Goal: Transaction & Acquisition: Purchase product/service

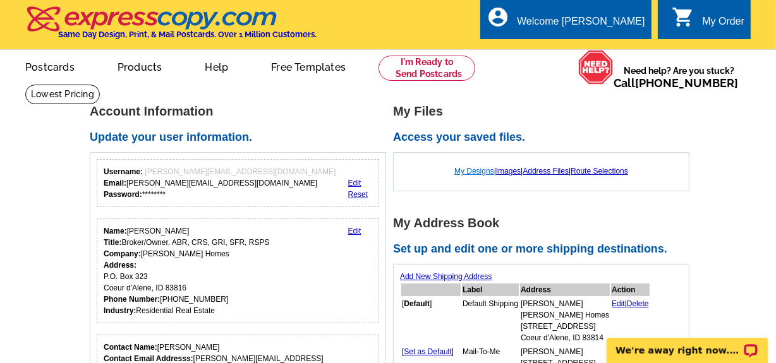
click at [465, 172] on link "My Designs" at bounding box center [474, 171] width 40 height 9
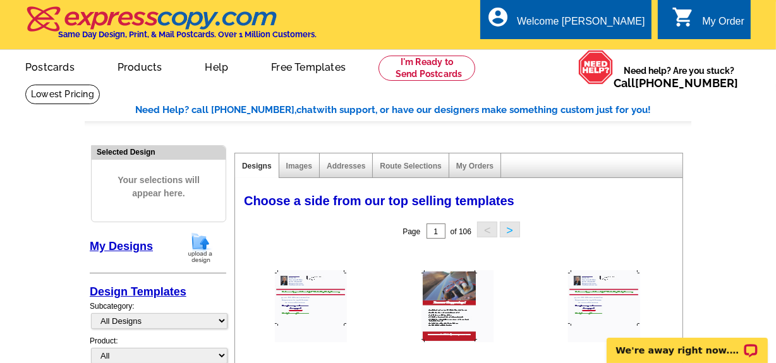
click at [200, 248] on img at bounding box center [200, 248] width 33 height 32
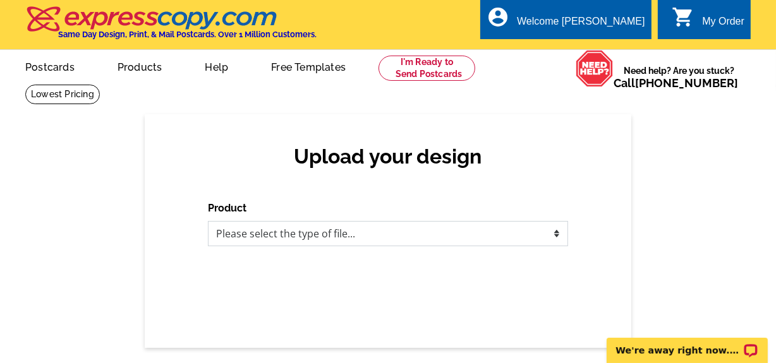
click at [283, 234] on select "Please select the type of file... Postcards Business Cards Letters and flyers G…" at bounding box center [388, 233] width 360 height 25
select select "1"
click at [208, 221] on select "Please select the type of file... Postcards Business Cards Letters and flyers G…" at bounding box center [388, 233] width 360 height 25
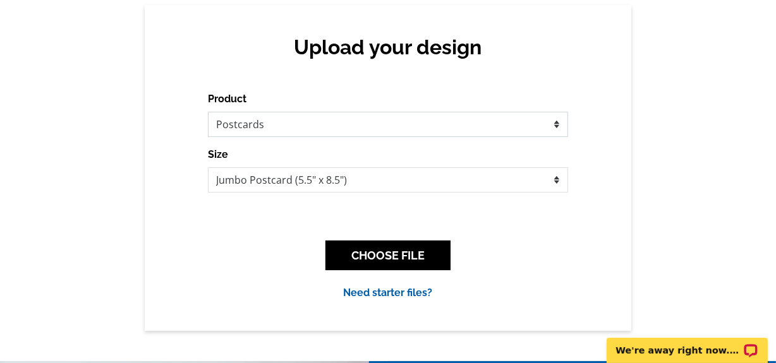
scroll to position [114, 0]
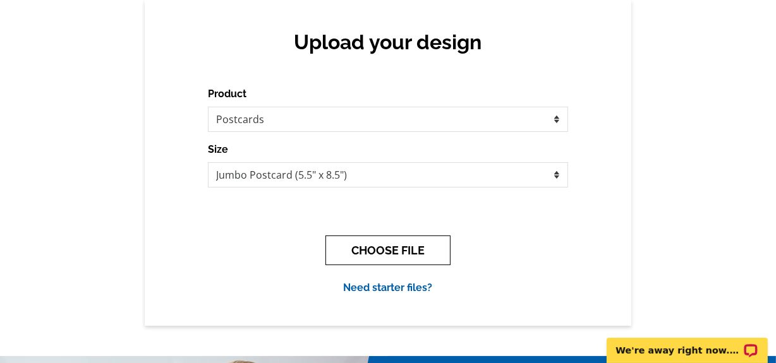
click at [378, 259] on button "CHOOSE FILE" at bounding box center [387, 251] width 125 height 30
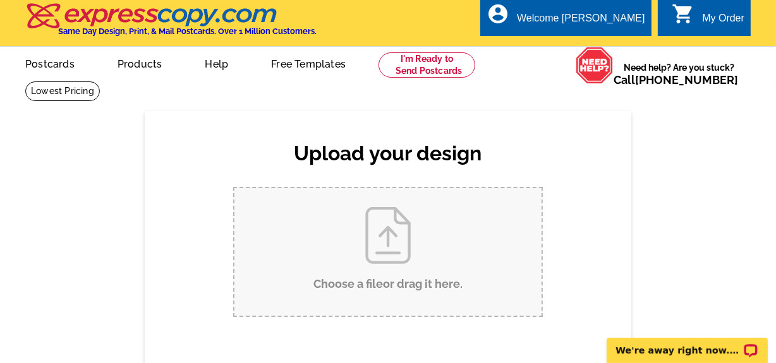
scroll to position [0, 0]
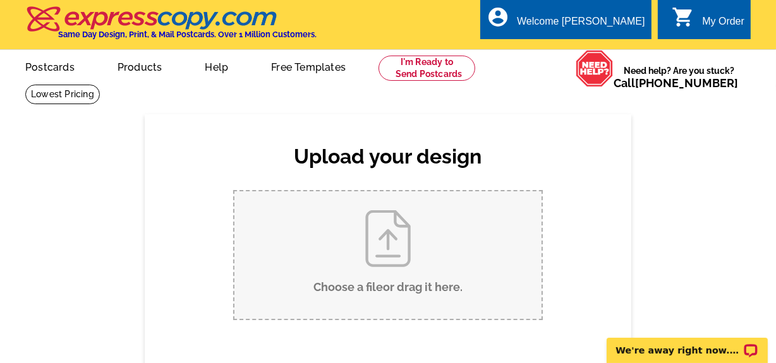
click at [393, 248] on input "Choose a file or drag it here ." at bounding box center [387, 255] width 307 height 128
type input "C:\fakepath\CDA To Do (Postcards) (1).pdf"
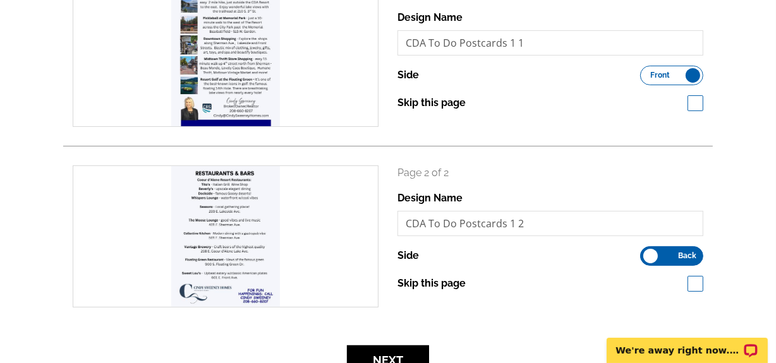
scroll to position [229, 0]
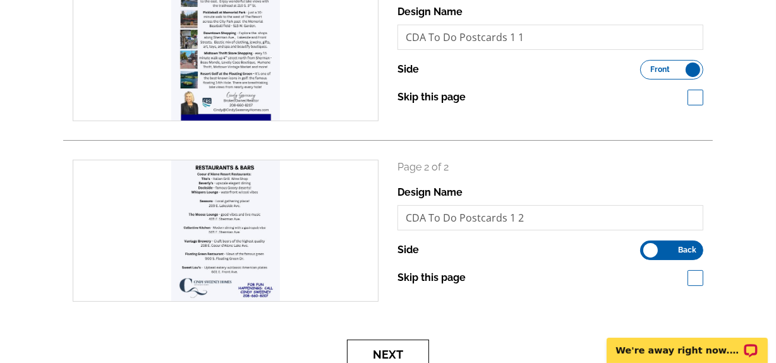
click at [380, 352] on button "Next" at bounding box center [388, 355] width 82 height 30
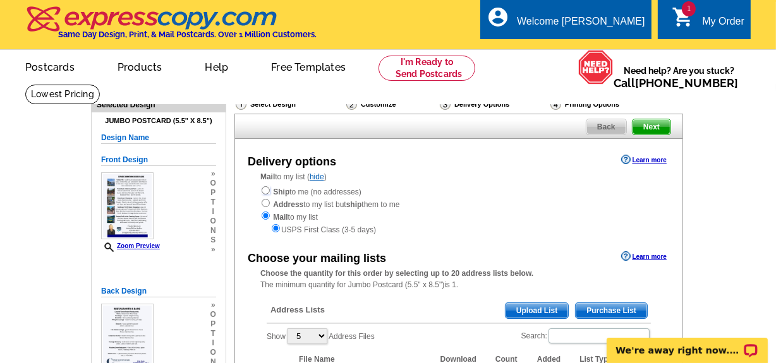
click at [263, 188] on input "radio" at bounding box center [265, 190] width 8 height 8
radio input "true"
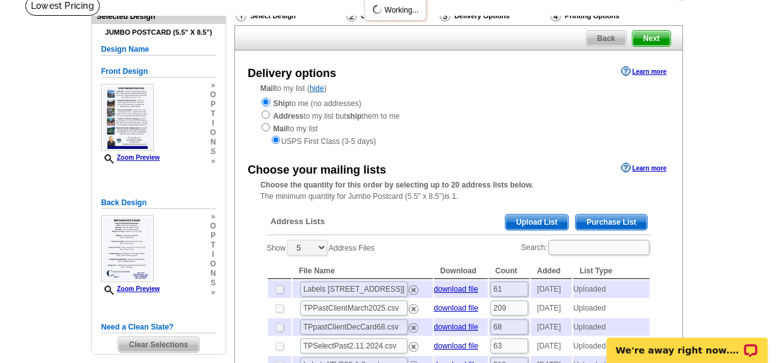
scroll to position [114, 0]
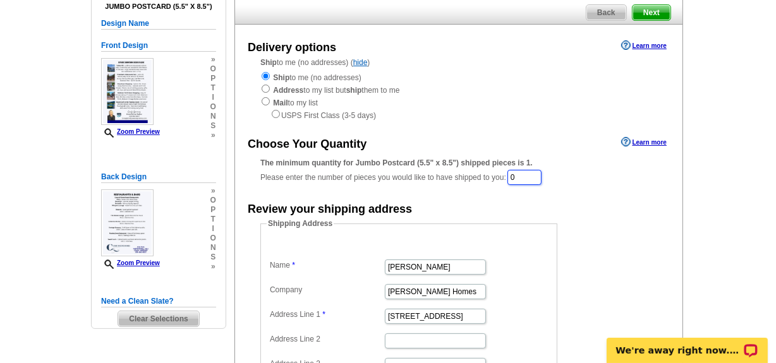
drag, startPoint x: 524, startPoint y: 180, endPoint x: 511, endPoint y: 183, distance: 13.5
click at [511, 183] on div "The minimum quantity for Jumbo Postcard (5.5" x 8.5") shipped pieces is 1. Plea…" at bounding box center [458, 171] width 397 height 29
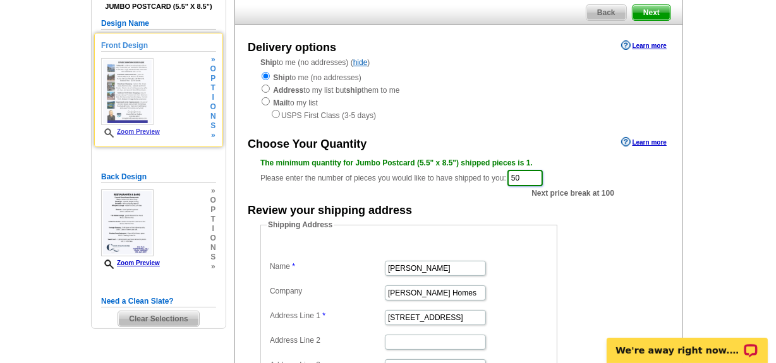
type input "50"
click at [145, 133] on link "Zoom Preview" at bounding box center [130, 131] width 59 height 7
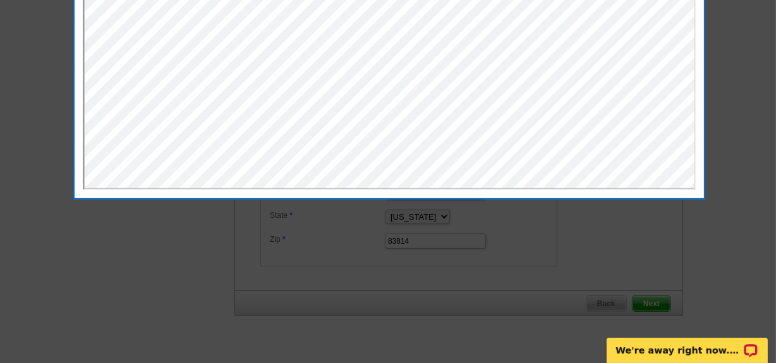
scroll to position [314, 0]
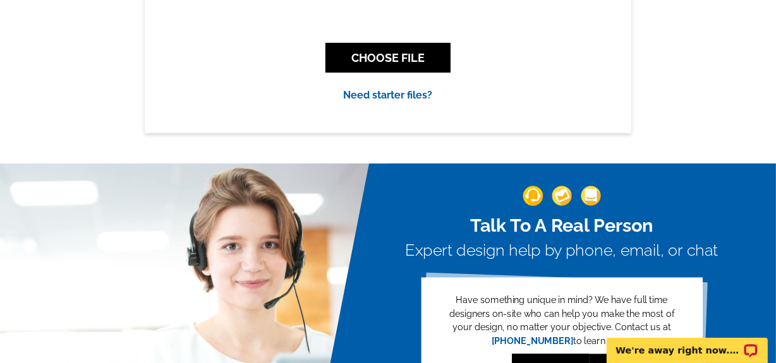
scroll to position [344, 0]
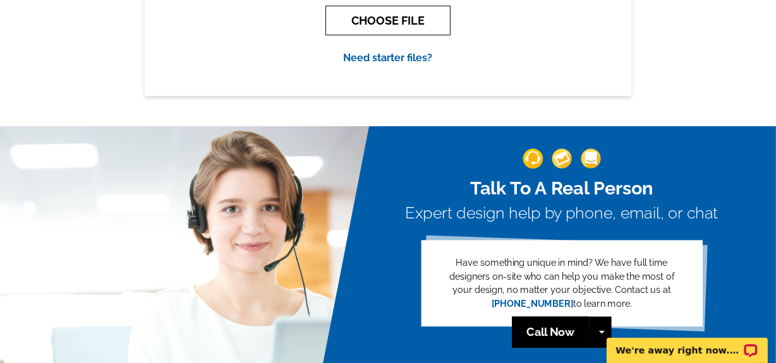
click at [419, 16] on button "CHOOSE FILE" at bounding box center [387, 21] width 125 height 30
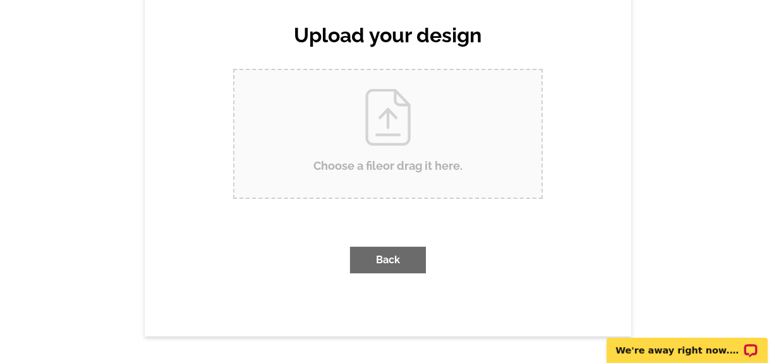
scroll to position [0, 0]
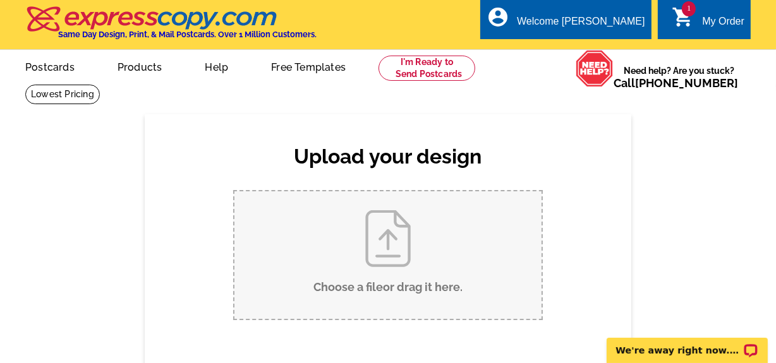
click at [392, 246] on input "Choose a file or drag it here ." at bounding box center [387, 255] width 307 height 128
type input "C:\fakepath\CDA To Do (Postcards) (1).pdf"
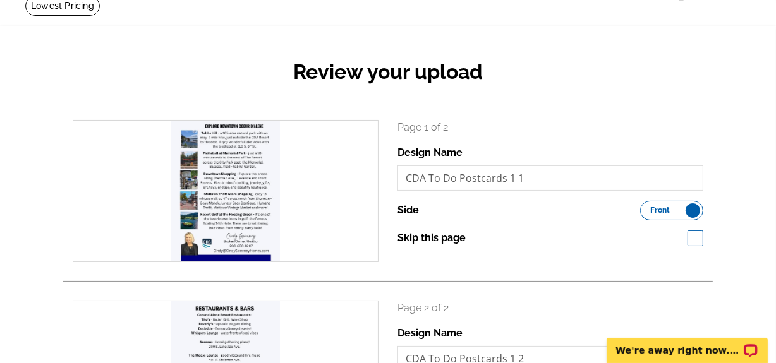
scroll to position [114, 0]
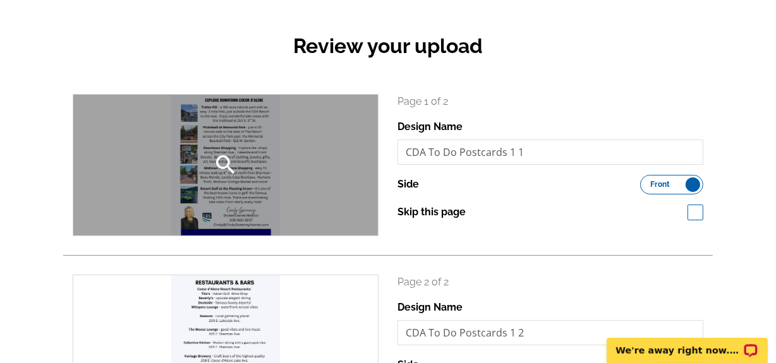
click at [287, 180] on div "search" at bounding box center [225, 165] width 304 height 141
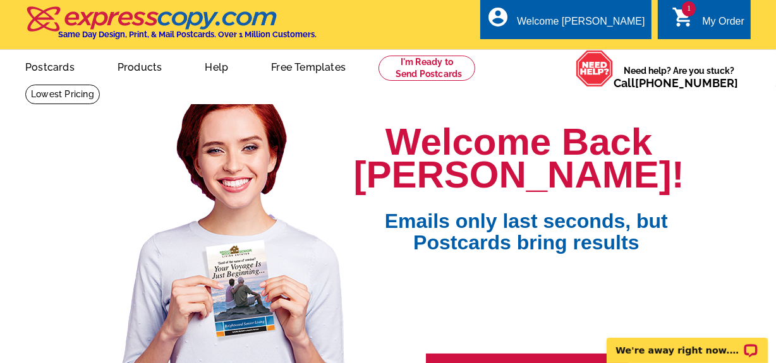
click at [695, 15] on link "1 shopping_cart My Order" at bounding box center [707, 22] width 73 height 16
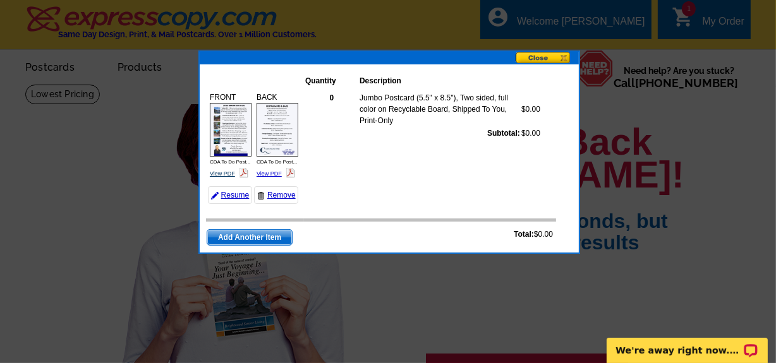
click at [229, 172] on link "View PDF" at bounding box center [222, 174] width 25 height 6
click at [270, 172] on link "View PDF" at bounding box center [268, 174] width 25 height 6
click at [234, 196] on link "Resume" at bounding box center [230, 195] width 44 height 18
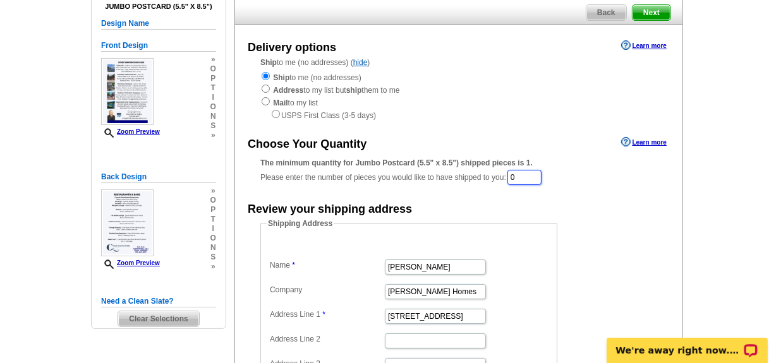
drag, startPoint x: 531, startPoint y: 177, endPoint x: 503, endPoint y: 176, distance: 28.4
click at [504, 176] on div "The minimum quantity for Jumbo Postcard (5.5" x 8.5") shipped pieces is 1. Plea…" at bounding box center [458, 171] width 397 height 29
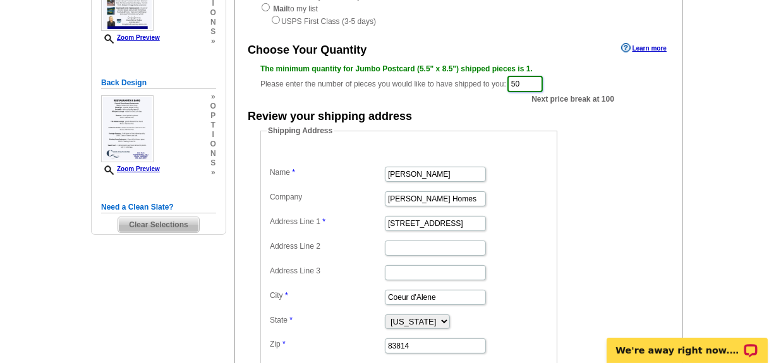
scroll to position [402, 0]
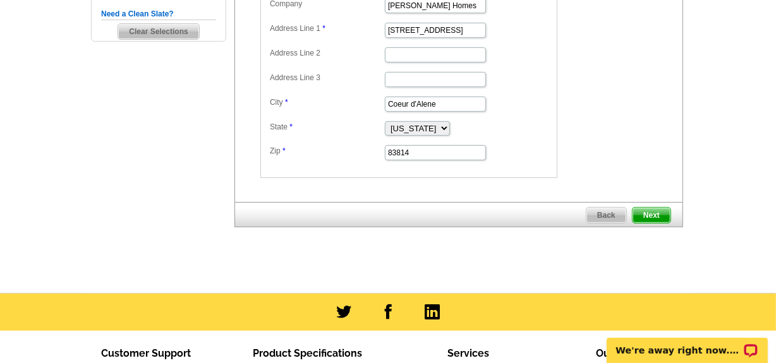
type input "50"
click at [654, 216] on span "Next" at bounding box center [651, 215] width 38 height 15
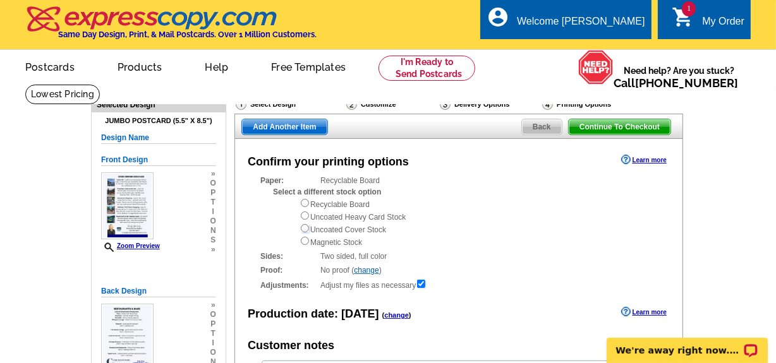
click at [303, 229] on input "radio" at bounding box center [305, 228] width 8 height 8
radio input "true"
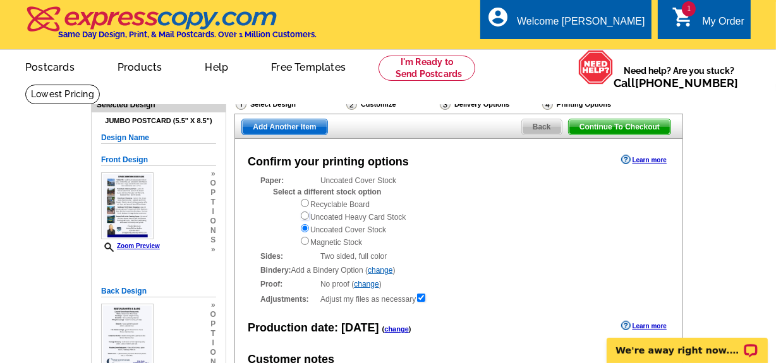
click at [304, 216] on input "radio" at bounding box center [305, 216] width 8 height 8
radio input "true"
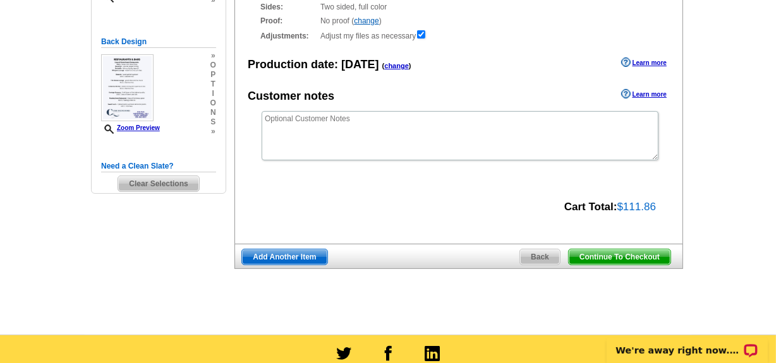
scroll to position [287, 0]
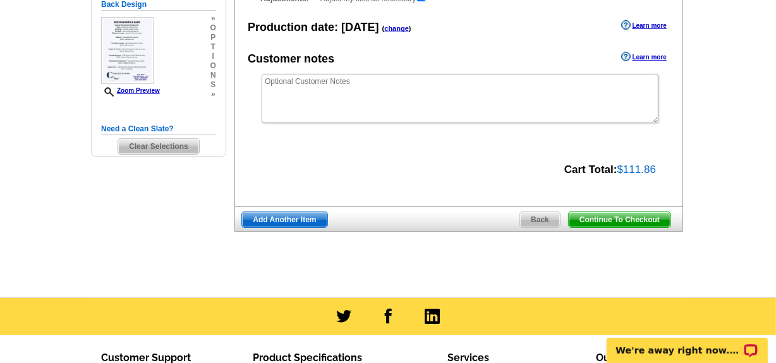
click at [596, 219] on span "Continue To Checkout" at bounding box center [619, 219] width 102 height 15
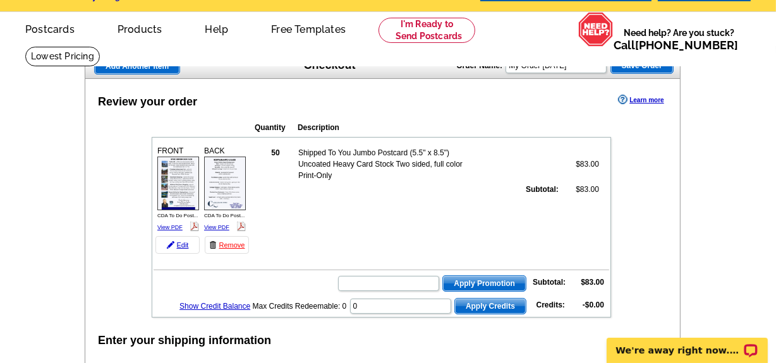
scroll to position [57, 0]
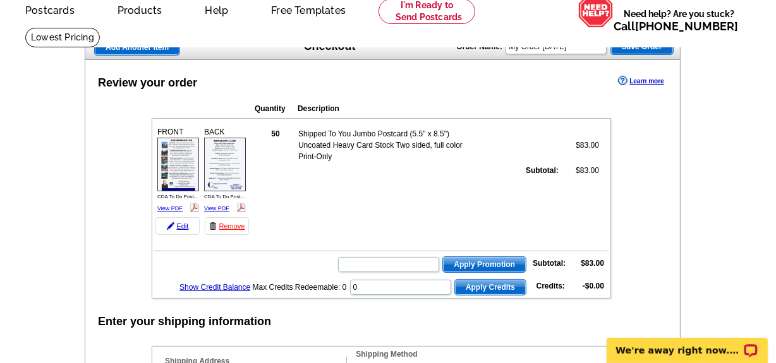
drag, startPoint x: 431, startPoint y: 280, endPoint x: 347, endPoint y: 315, distance: 91.1
drag, startPoint x: 347, startPoint y: 315, endPoint x: 644, endPoint y: 221, distance: 310.8
drag, startPoint x: 639, startPoint y: 222, endPoint x: 380, endPoint y: 227, distance: 259.0
click at [380, 227] on td "50 Shipped To You Jumbo Postcard (5.5" x 8.5") Uncoated Heavy Card Stock Two si…" at bounding box center [431, 180] width 356 height 114
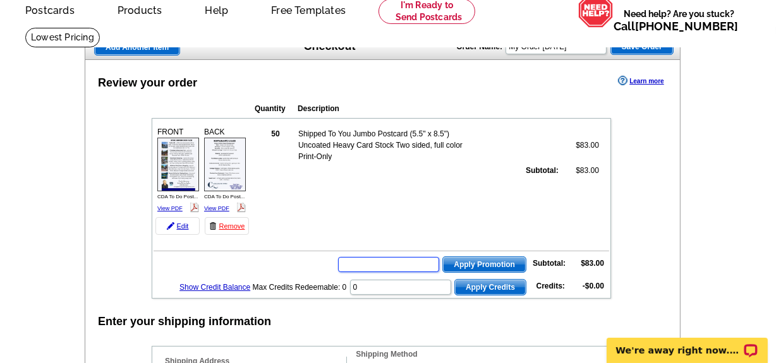
click at [386, 264] on input "text" at bounding box center [388, 264] width 101 height 15
type input "GROW0825"
click at [499, 261] on span "Apply Promotion" at bounding box center [484, 264] width 83 height 15
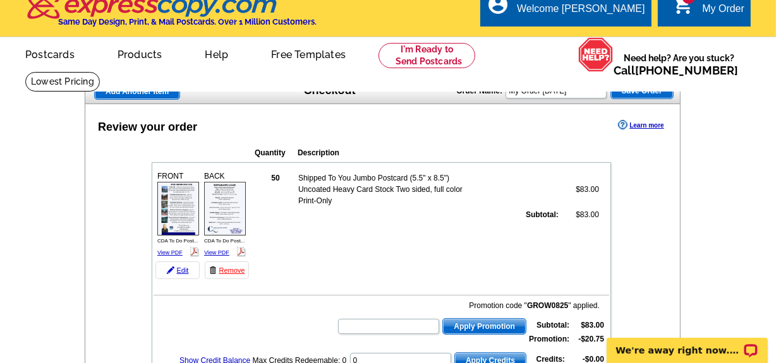
scroll to position [0, 0]
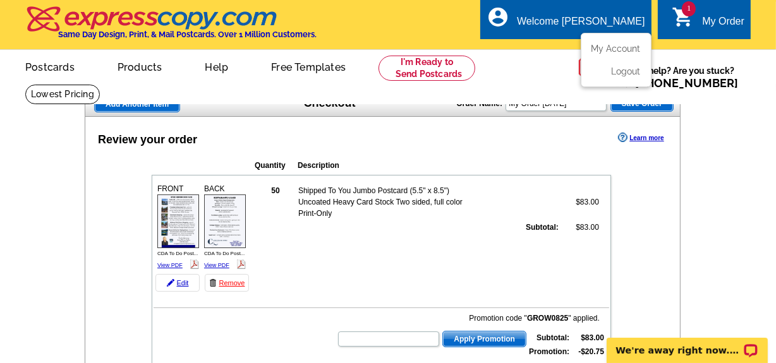
click at [607, 75] on li "Logout" at bounding box center [616, 68] width 68 height 16
click at [620, 77] on link "Logout" at bounding box center [624, 71] width 32 height 11
